Goal: Find specific page/section: Find specific page/section

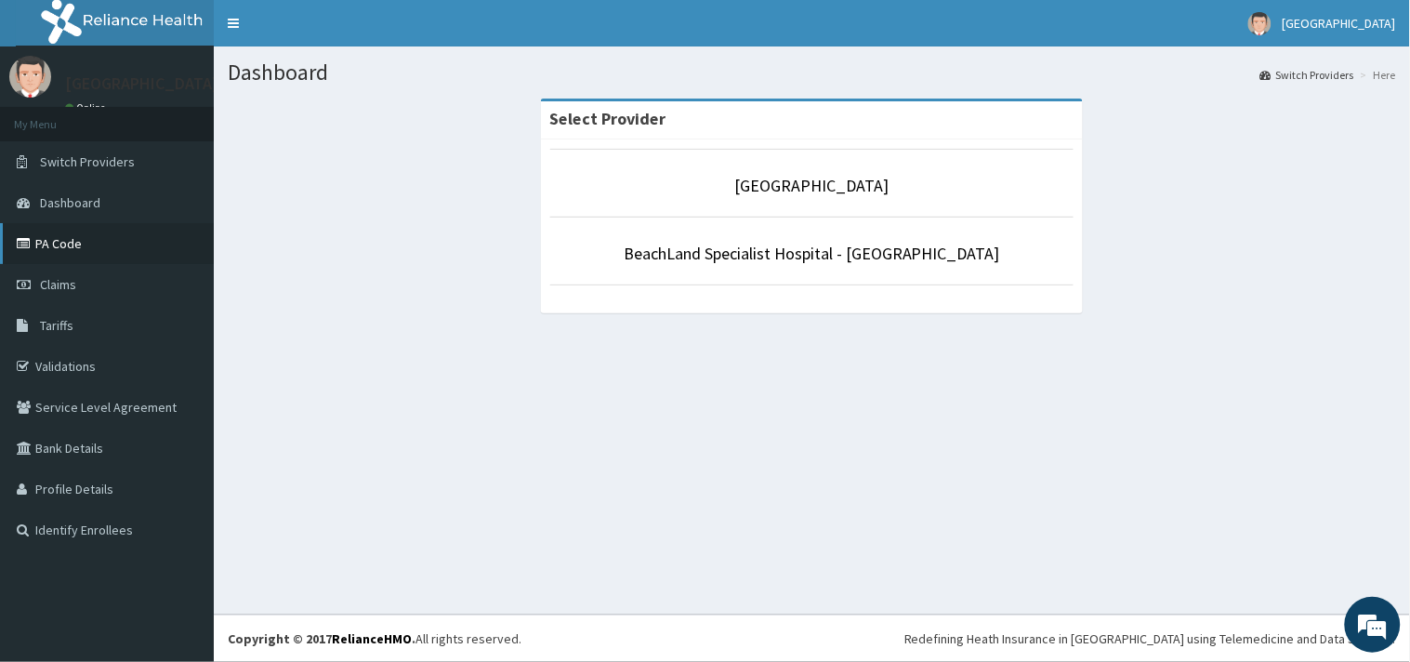
click at [82, 246] on link "PA Code" at bounding box center [107, 243] width 214 height 41
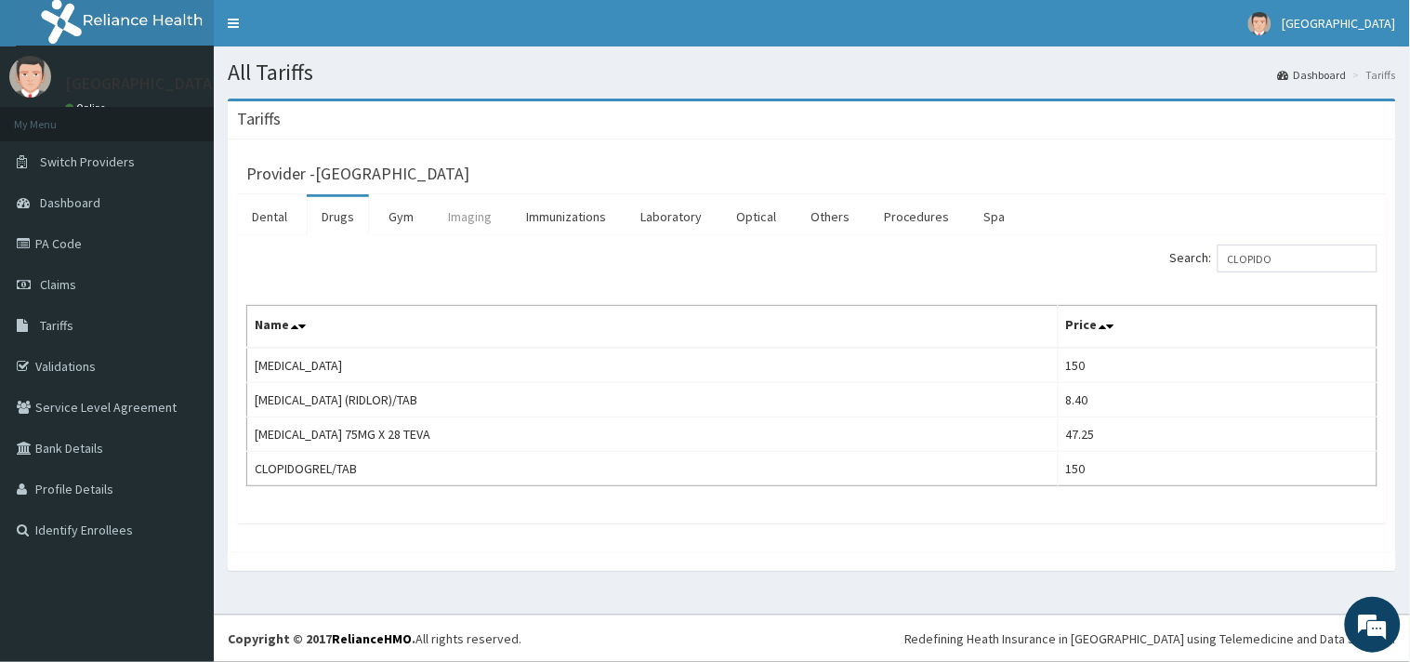
click at [462, 218] on link "Imaging" at bounding box center [469, 216] width 73 height 39
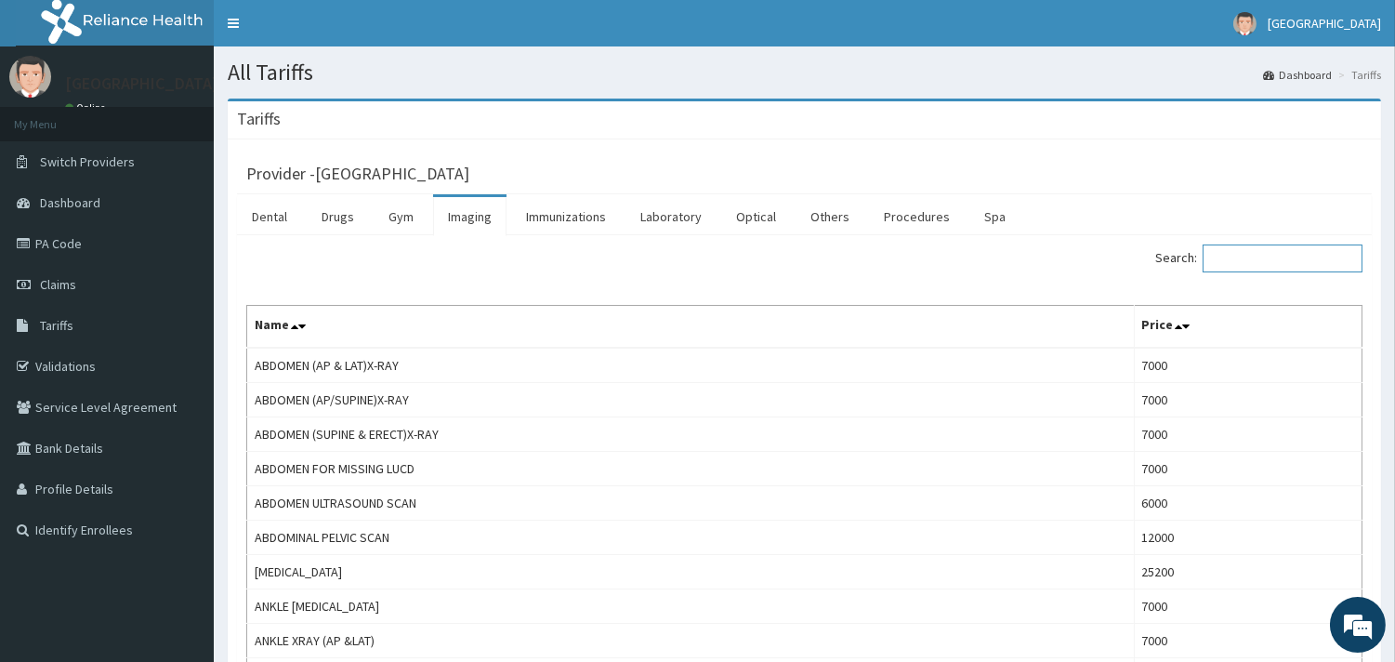
click at [1270, 258] on input "Search:" at bounding box center [1283, 258] width 160 height 28
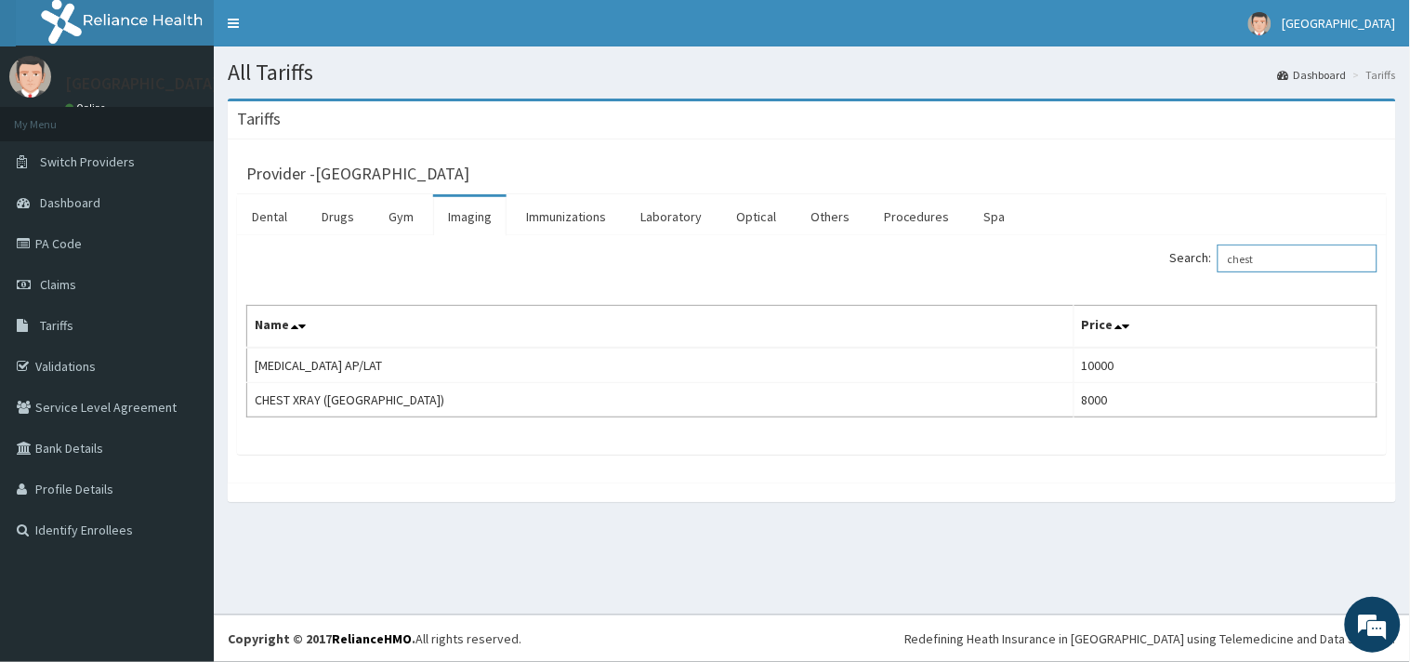
type input "chest"
